Goal: Navigation & Orientation: Find specific page/section

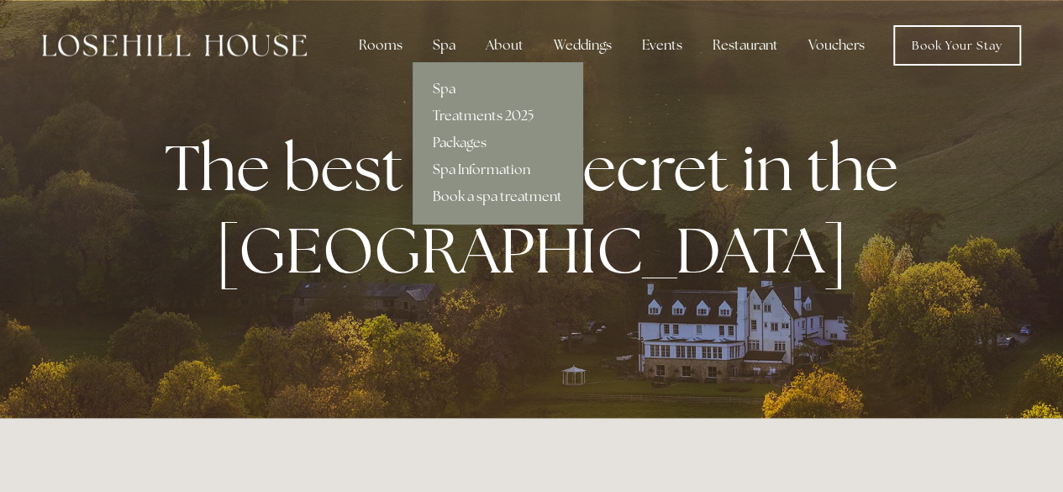
click at [444, 39] on div "Spa" at bounding box center [444, 46] width 50 height 34
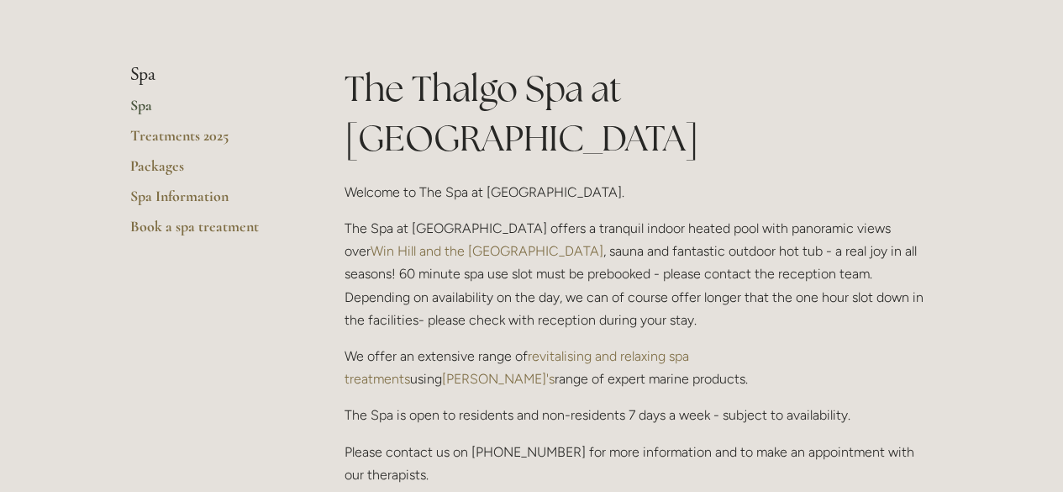
scroll to position [420, 0]
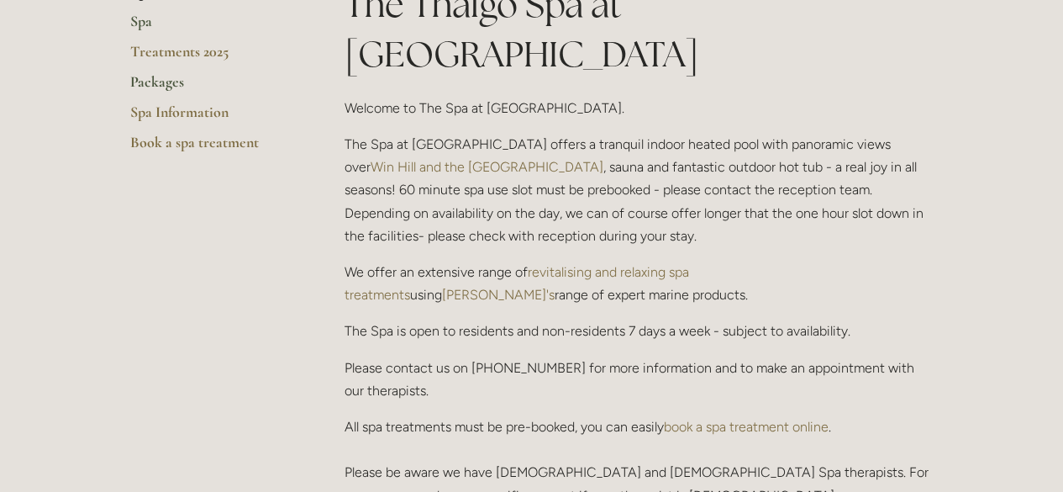
click at [181, 81] on link "Packages" at bounding box center [210, 87] width 161 height 30
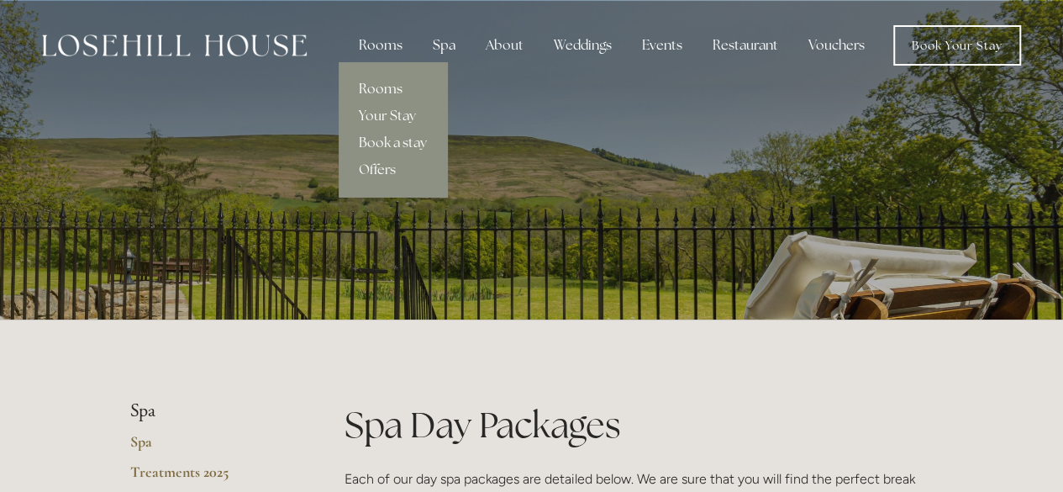
click at [385, 80] on link "Rooms" at bounding box center [393, 89] width 108 height 27
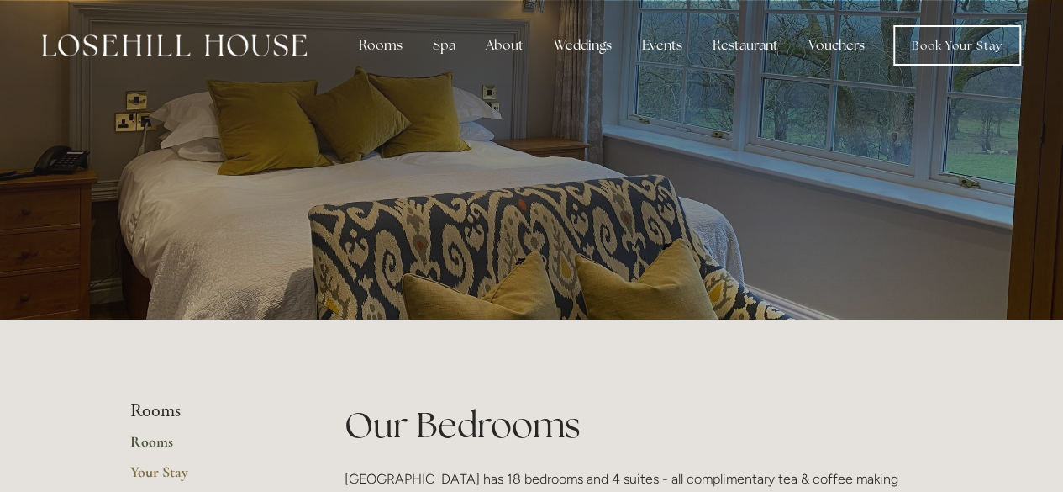
scroll to position [252, 0]
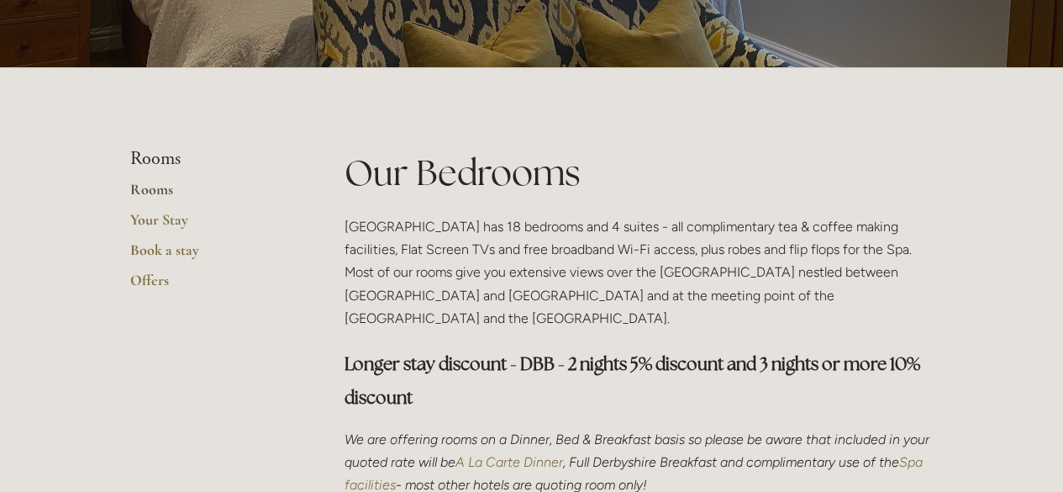
click at [157, 192] on link "Rooms" at bounding box center [210, 195] width 161 height 30
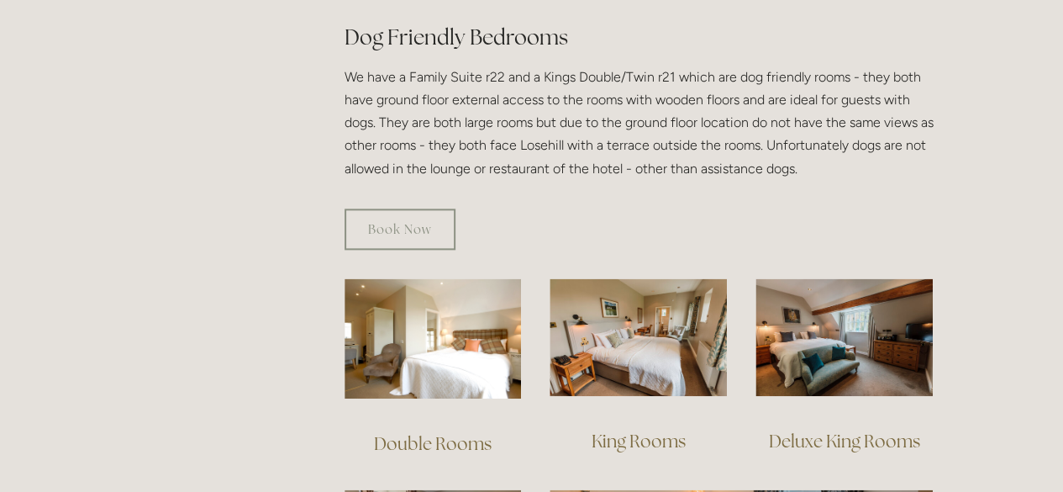
scroll to position [1092, 0]
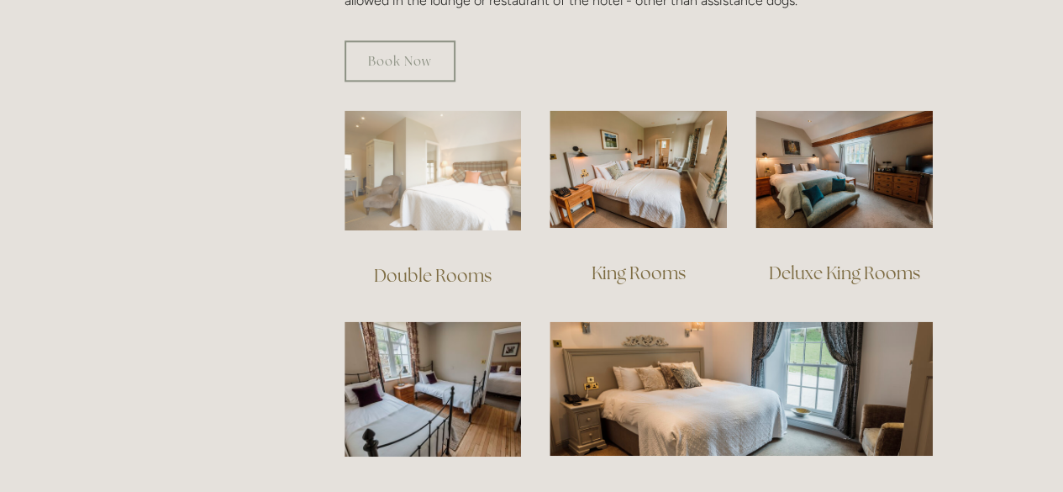
click at [473, 164] on img at bounding box center [433, 170] width 177 height 120
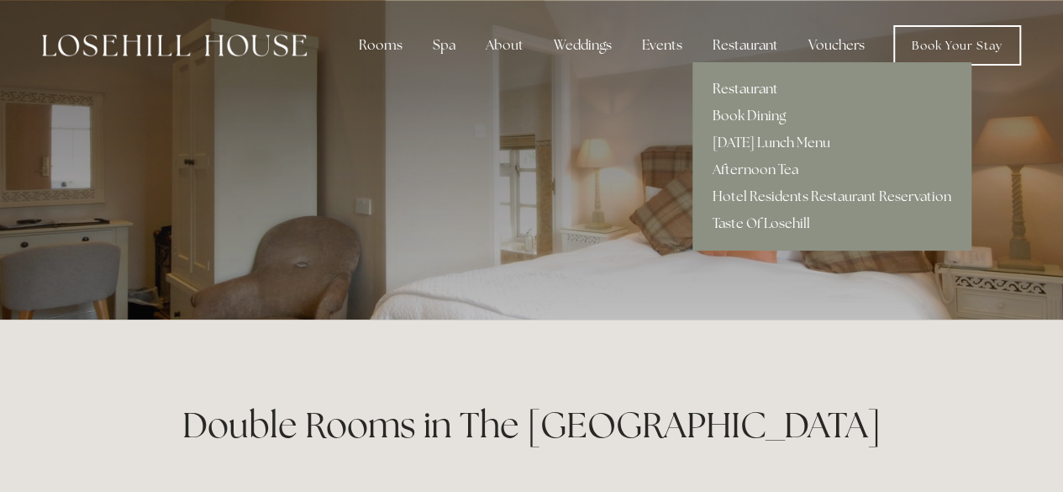
click at [736, 82] on link "Restaurant" at bounding box center [831, 89] width 279 height 27
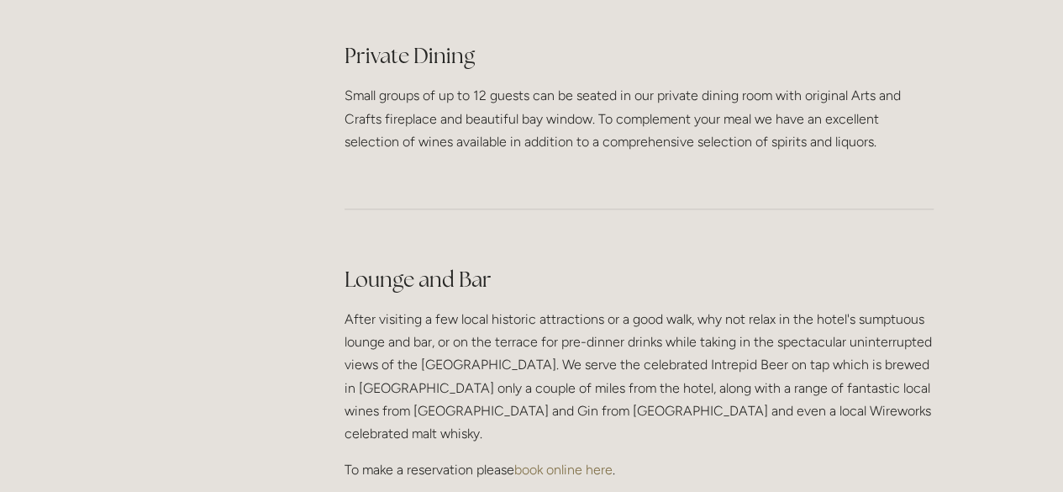
scroll to position [4370, 0]
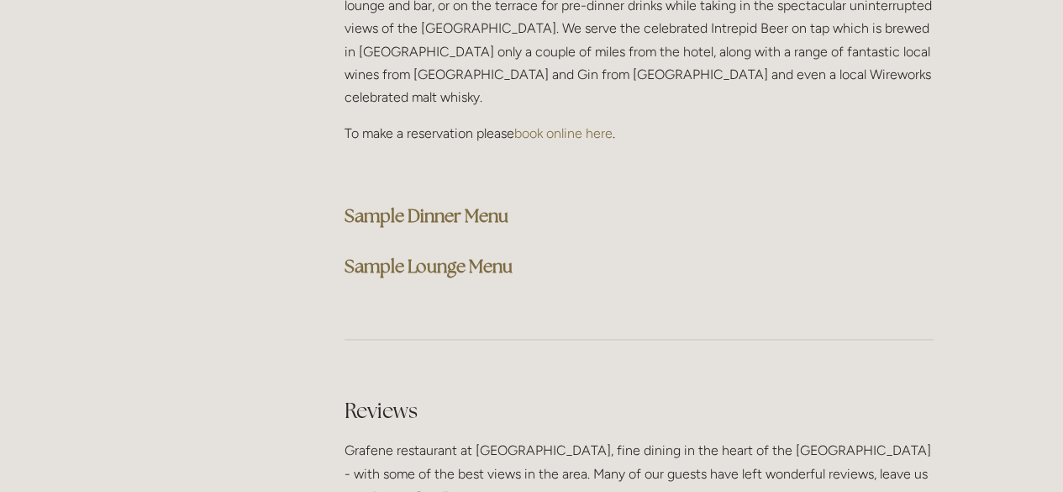
click at [455, 204] on strong "Sample Dinner Menu" at bounding box center [427, 215] width 164 height 23
